Goal: Information Seeking & Learning: Learn about a topic

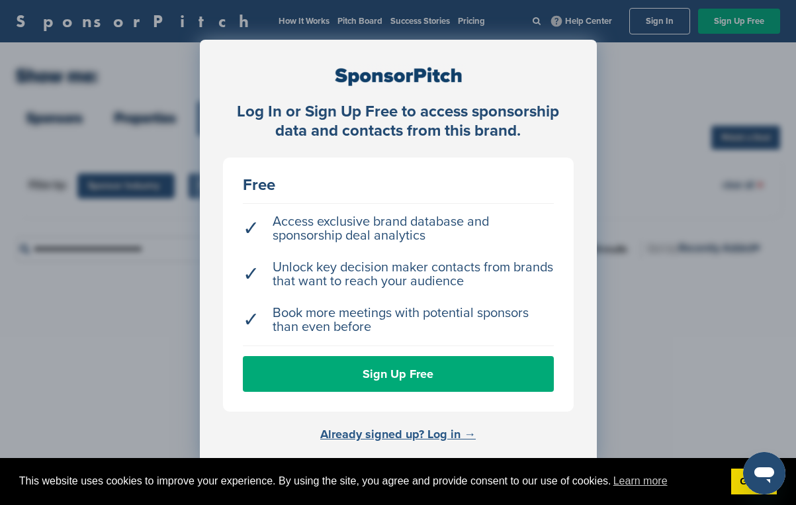
click at [405, 432] on link "Already signed up? Log in →" at bounding box center [398, 434] width 156 height 15
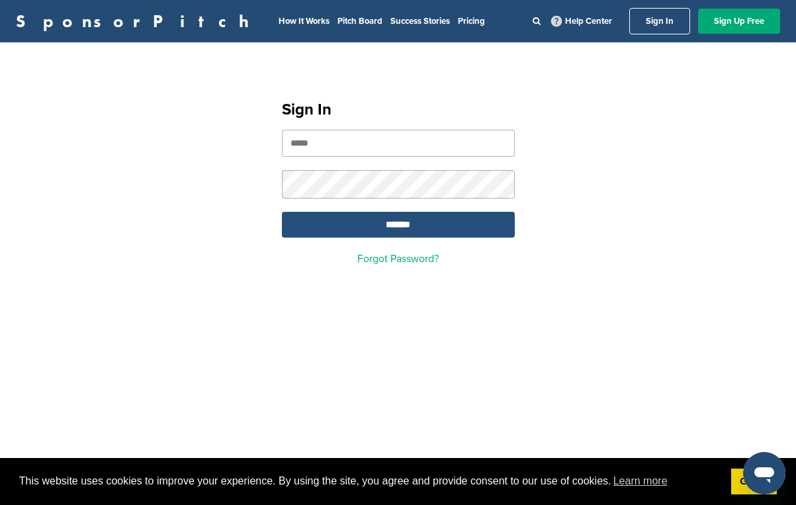
type input "**********"
click at [407, 232] on input "*******" at bounding box center [398, 225] width 233 height 26
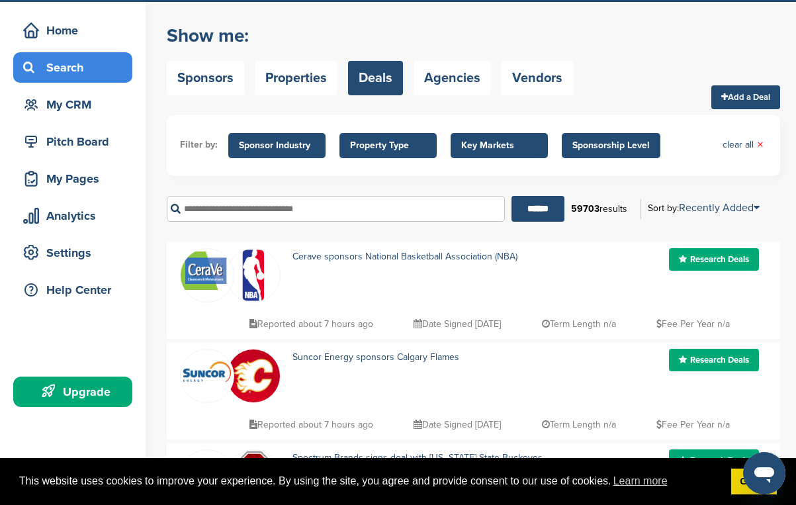
scroll to position [27, 0]
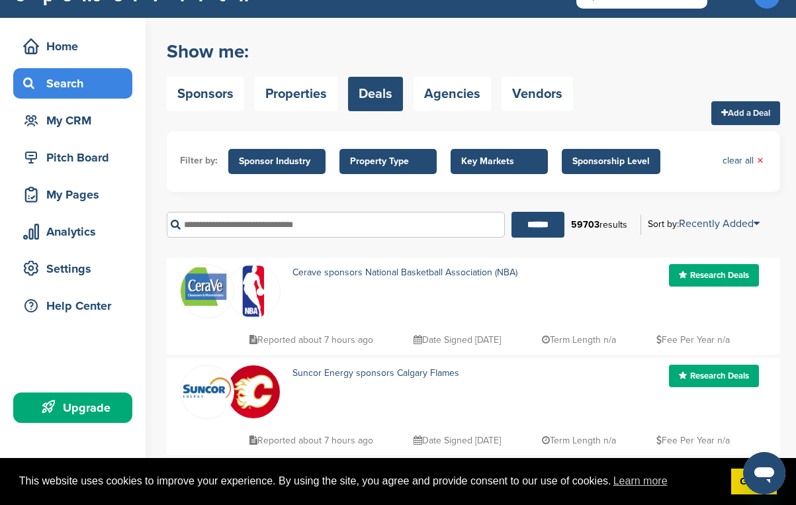
click at [533, 159] on span "Key Markets" at bounding box center [499, 161] width 76 height 15
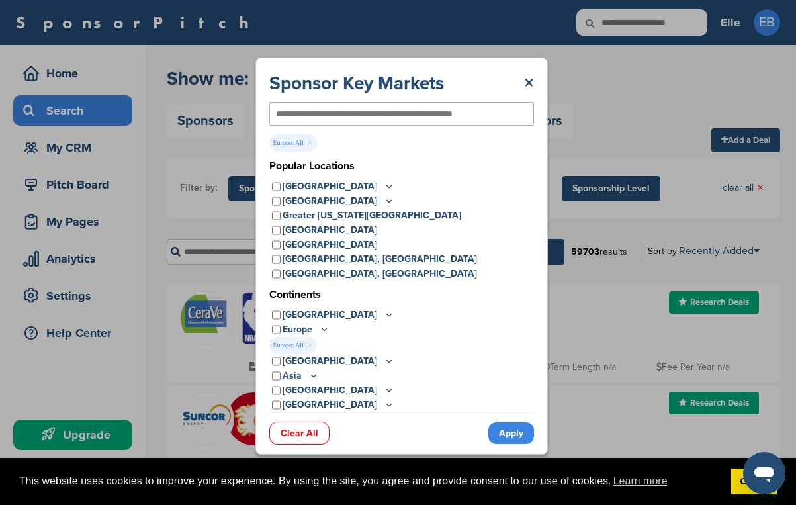
click at [512, 434] on link "Apply" at bounding box center [511, 433] width 46 height 22
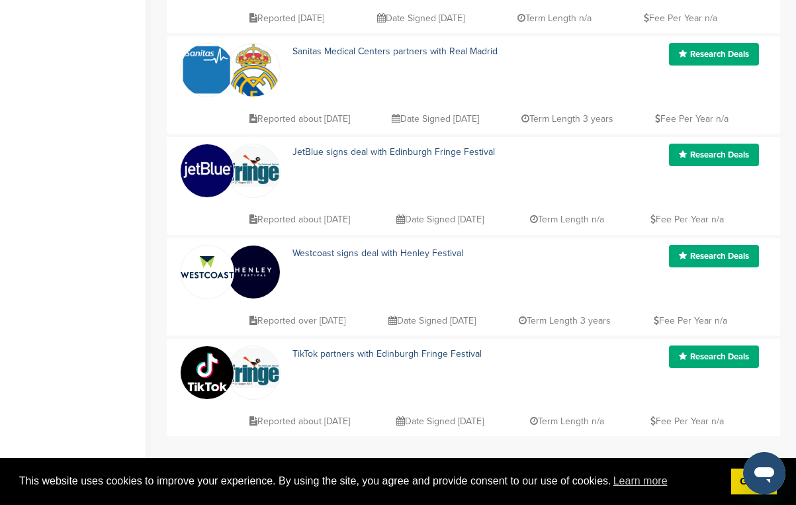
scroll to position [866, 0]
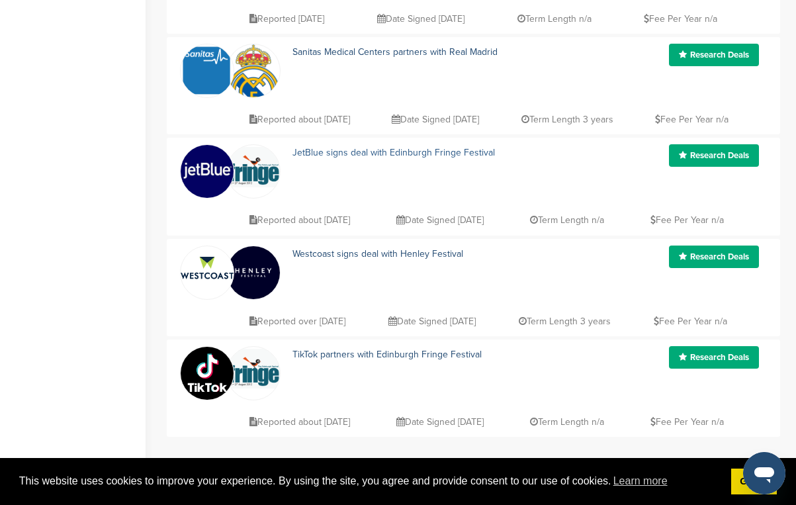
click at [410, 155] on link "JetBlue signs deal with Edinburgh Fringe Festival" at bounding box center [394, 152] width 203 height 11
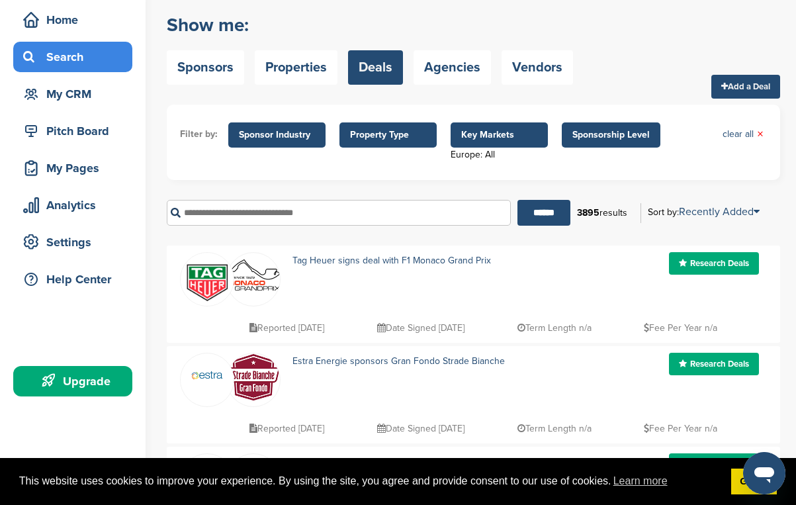
scroll to position [28, 0]
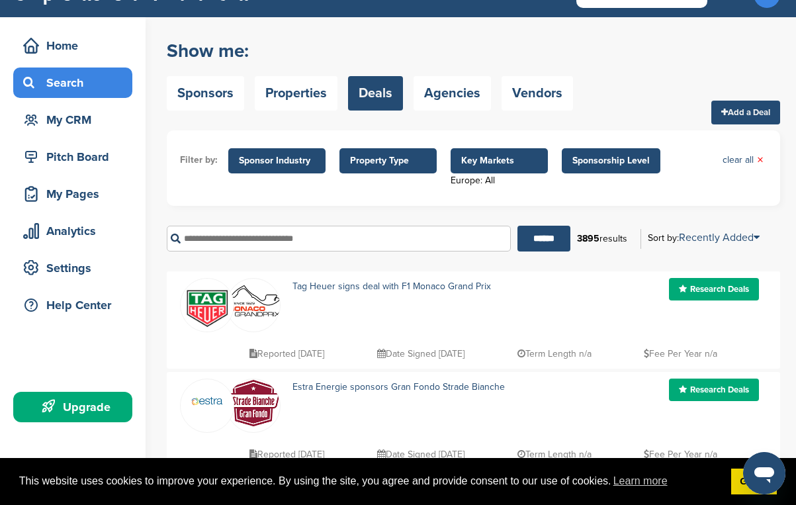
click at [496, 154] on span "Key Markets" at bounding box center [499, 161] width 76 height 15
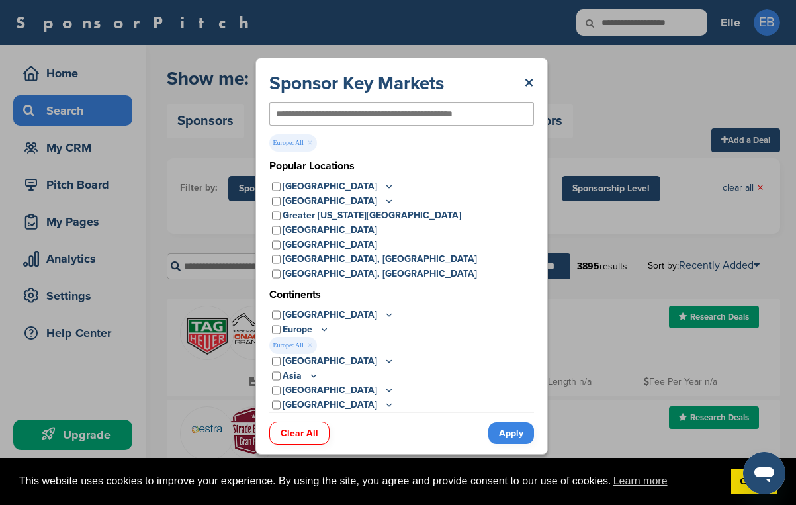
click at [310, 344] on link "×" at bounding box center [310, 345] width 6 height 15
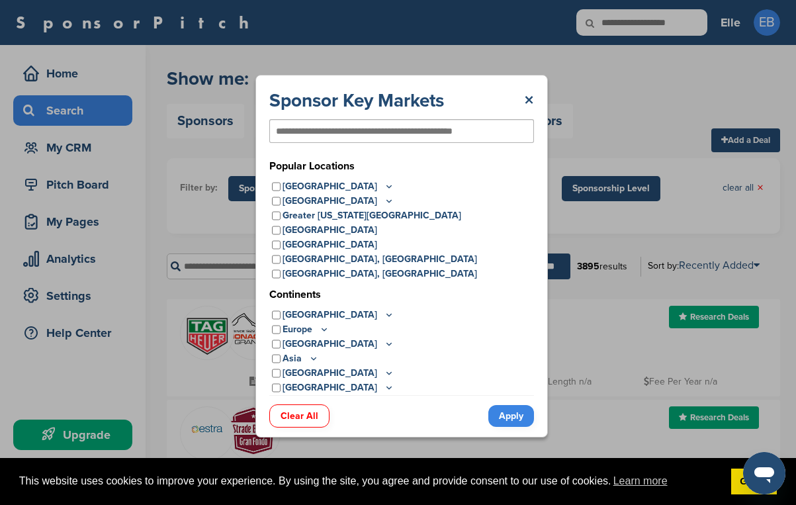
click at [509, 412] on link "Apply" at bounding box center [511, 416] width 46 height 22
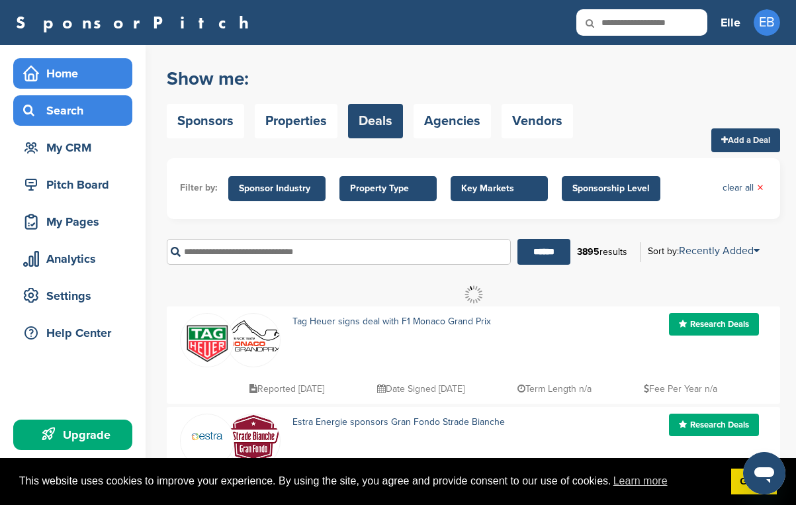
click at [60, 66] on div "Home" at bounding box center [76, 74] width 113 height 24
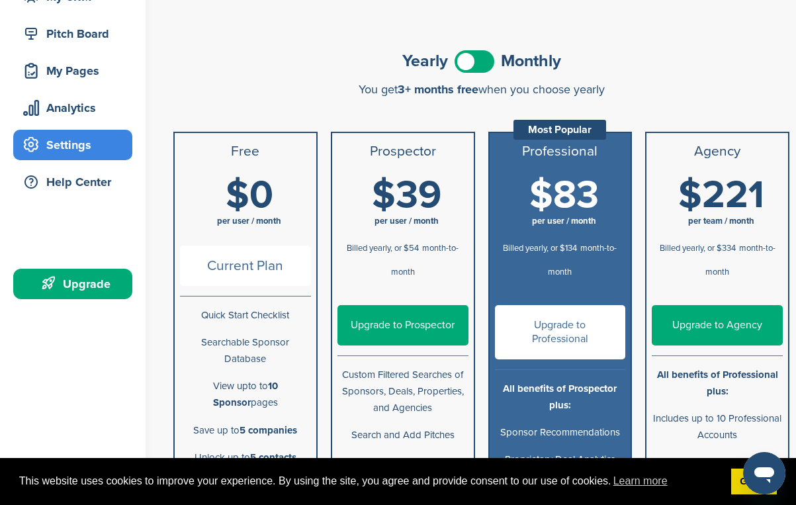
scroll to position [150, 0]
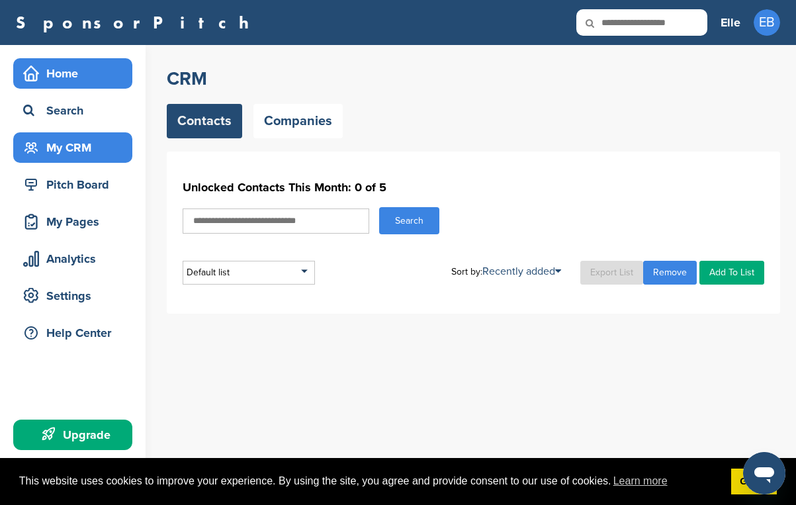
click at [81, 83] on div "Home" at bounding box center [76, 74] width 113 height 24
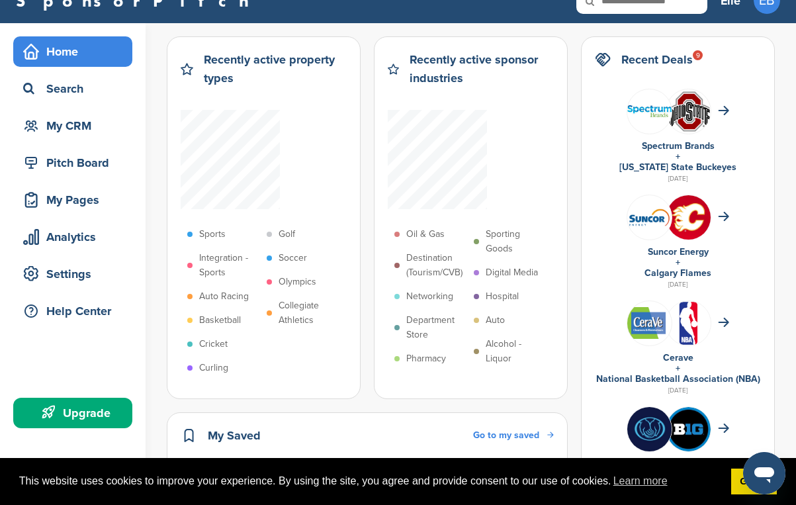
scroll to position [15, 0]
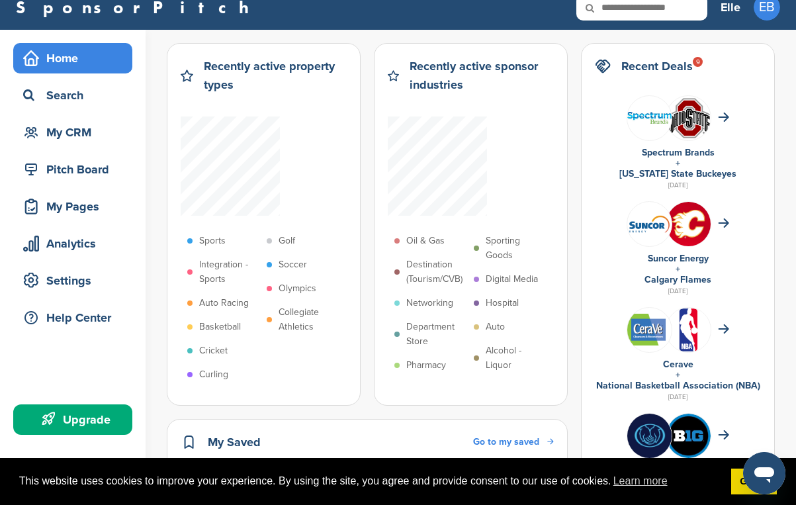
click at [429, 303] on p "Networking" at bounding box center [429, 303] width 47 height 15
